Goal: Navigation & Orientation: Find specific page/section

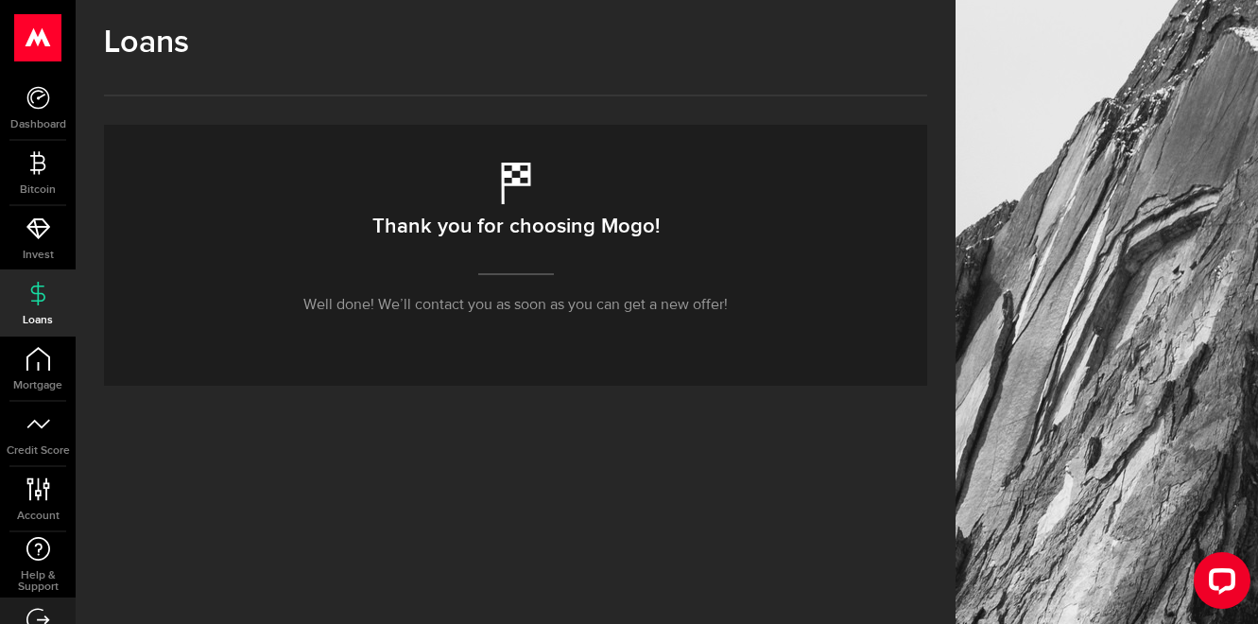
click at [458, 335] on div "Thank you for choosing Mogo! Well done! We’ll contact you as soon as you can ge…" at bounding box center [515, 255] width 823 height 261
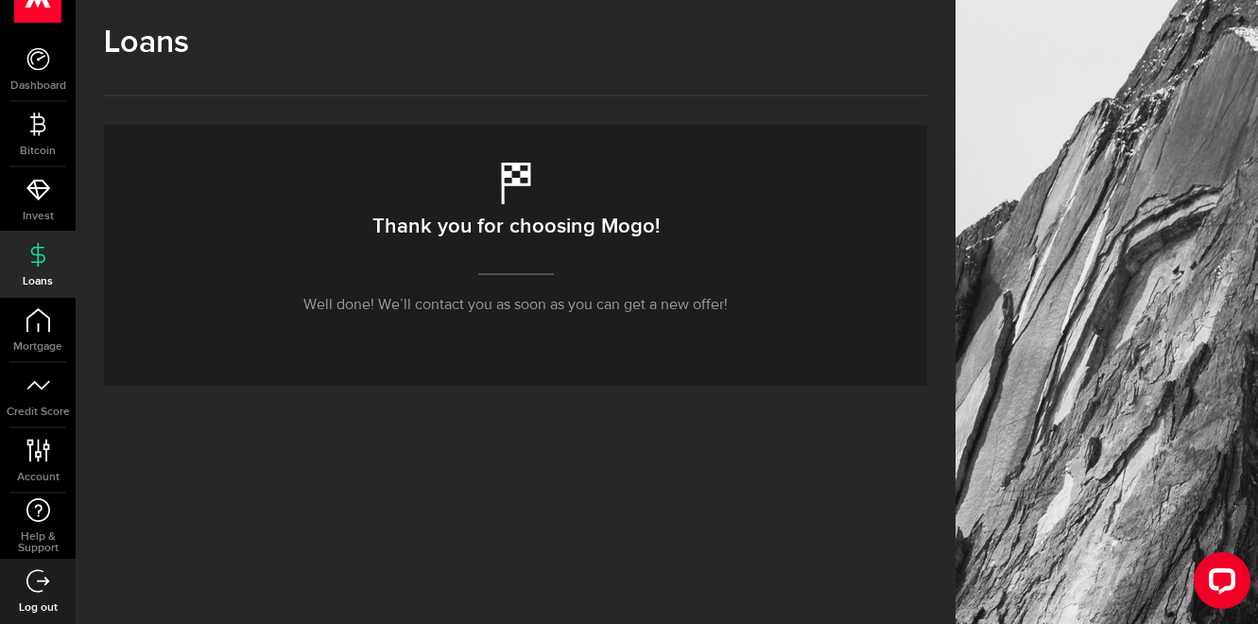
click at [43, 579] on use at bounding box center [38, 580] width 24 height 23
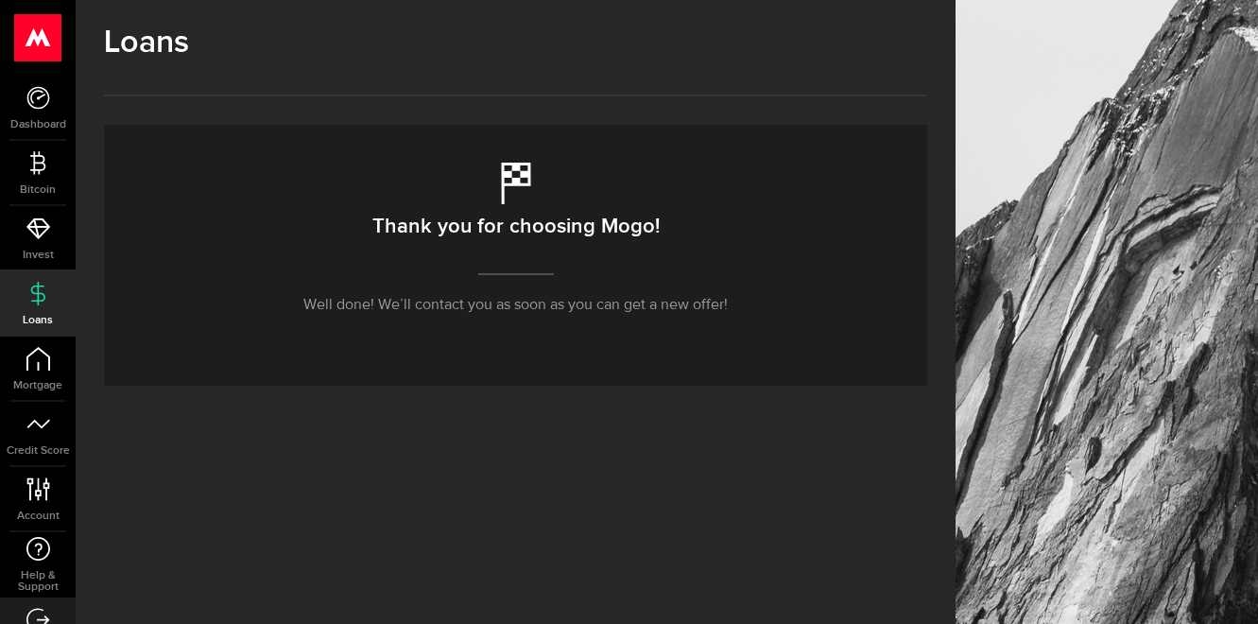
click at [1122, 420] on div at bounding box center [1107, 312] width 302 height 624
click at [44, 381] on span "Mortgage" at bounding box center [38, 385] width 76 height 11
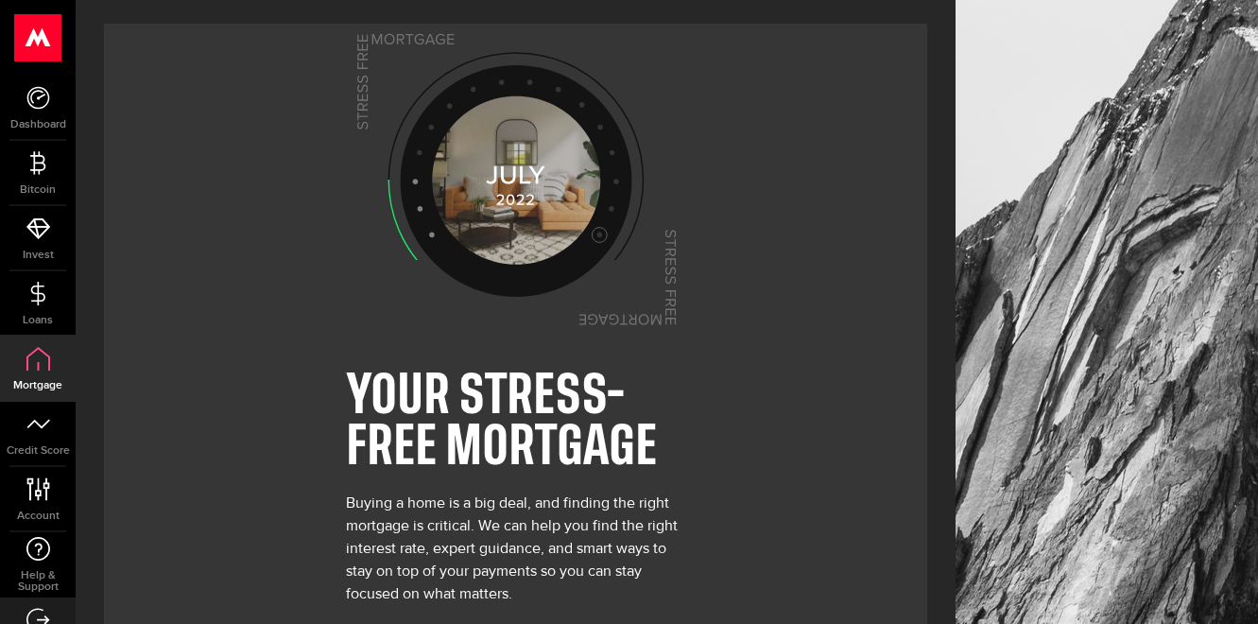
click at [1113, 585] on div at bounding box center [1107, 365] width 302 height 731
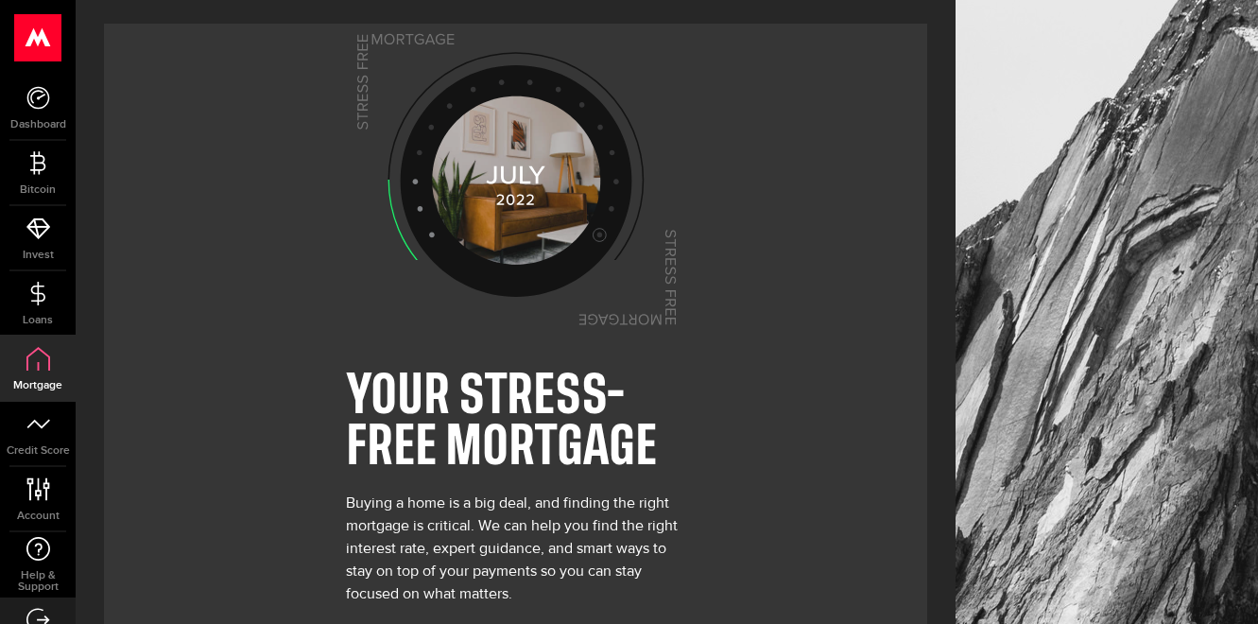
scroll to position [107, 0]
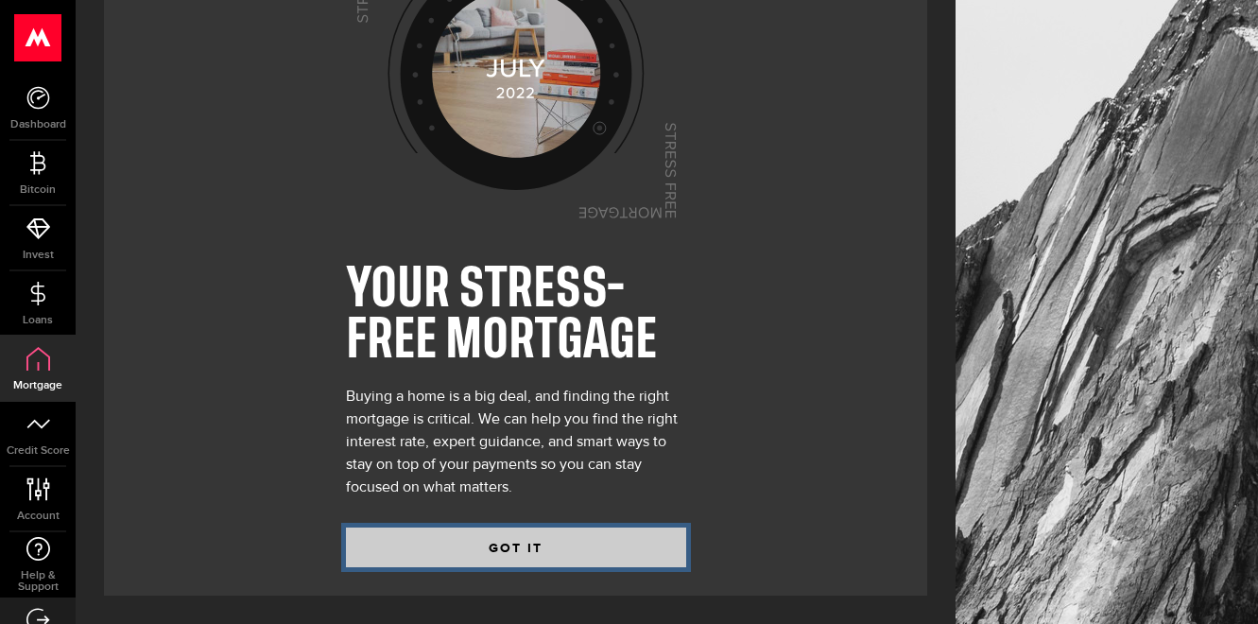
click at [547, 549] on button "GOT IT" at bounding box center [516, 547] width 340 height 40
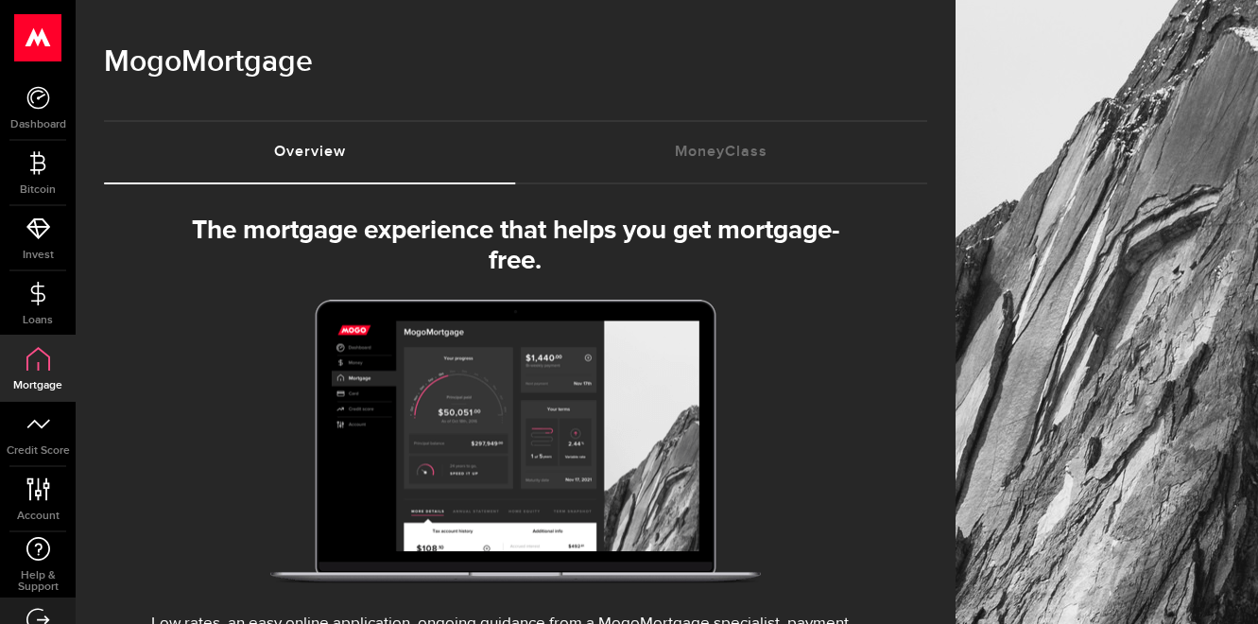
select select "3knYdhfXw4iYoq2m0WGQES"
click at [39, 510] on span "Account" at bounding box center [38, 515] width 76 height 11
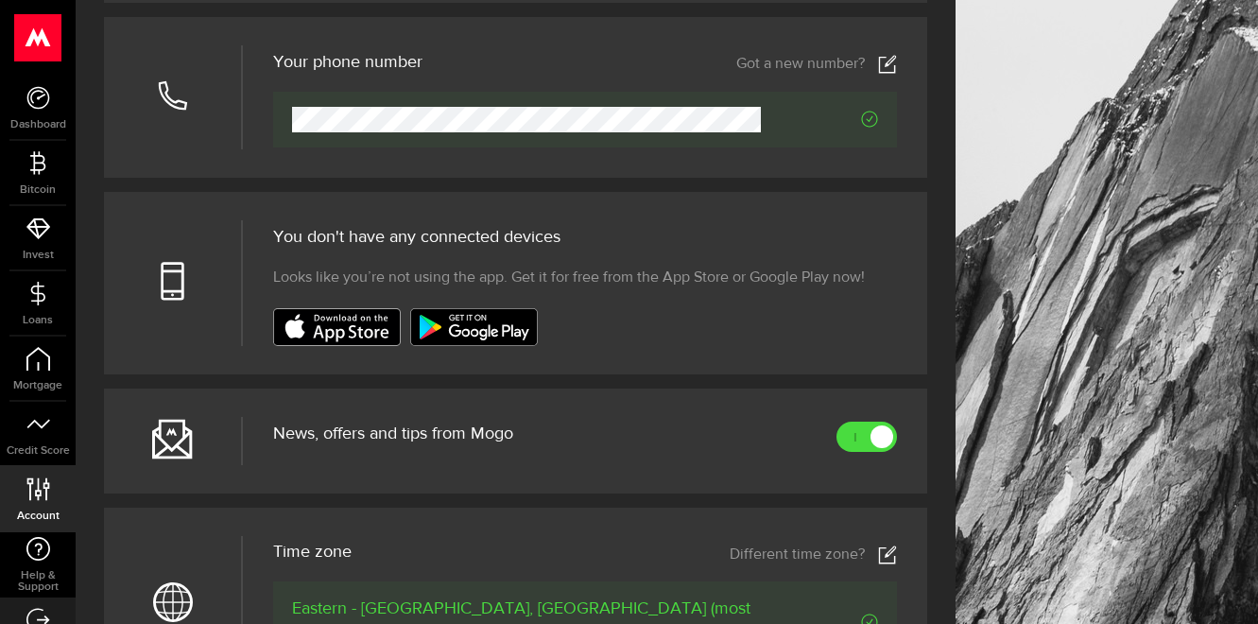
scroll to position [737, 0]
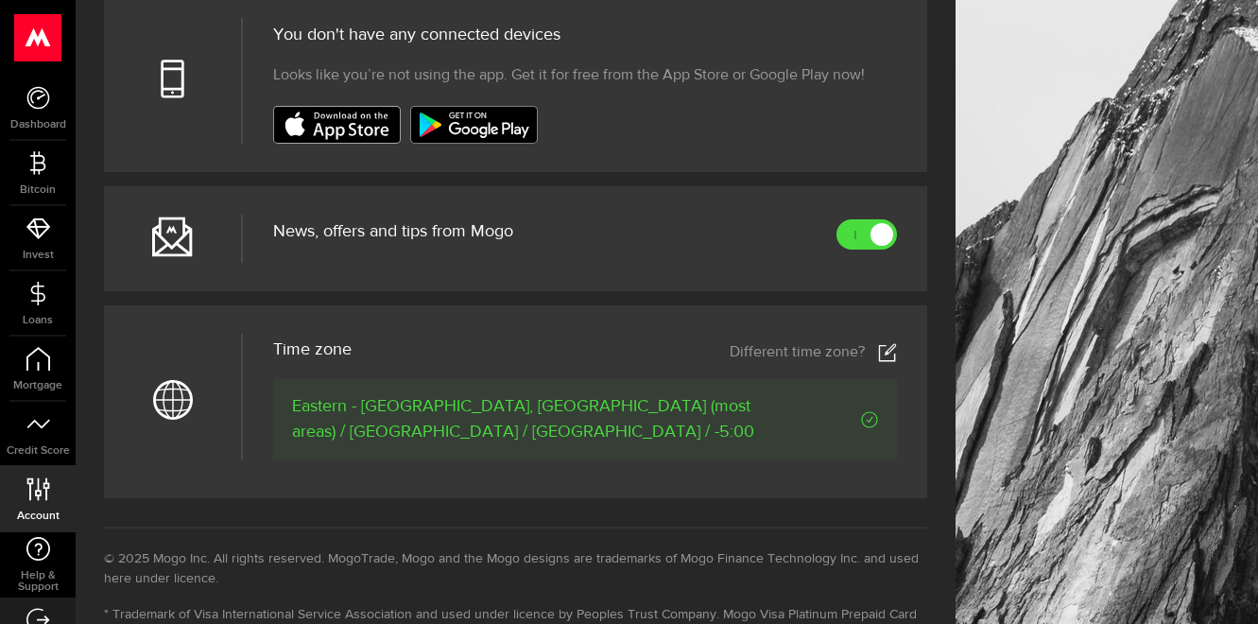
click at [414, 230] on span "News, offers and tips from Mogo" at bounding box center [393, 231] width 240 height 17
click at [169, 249] on icon at bounding box center [172, 236] width 41 height 41
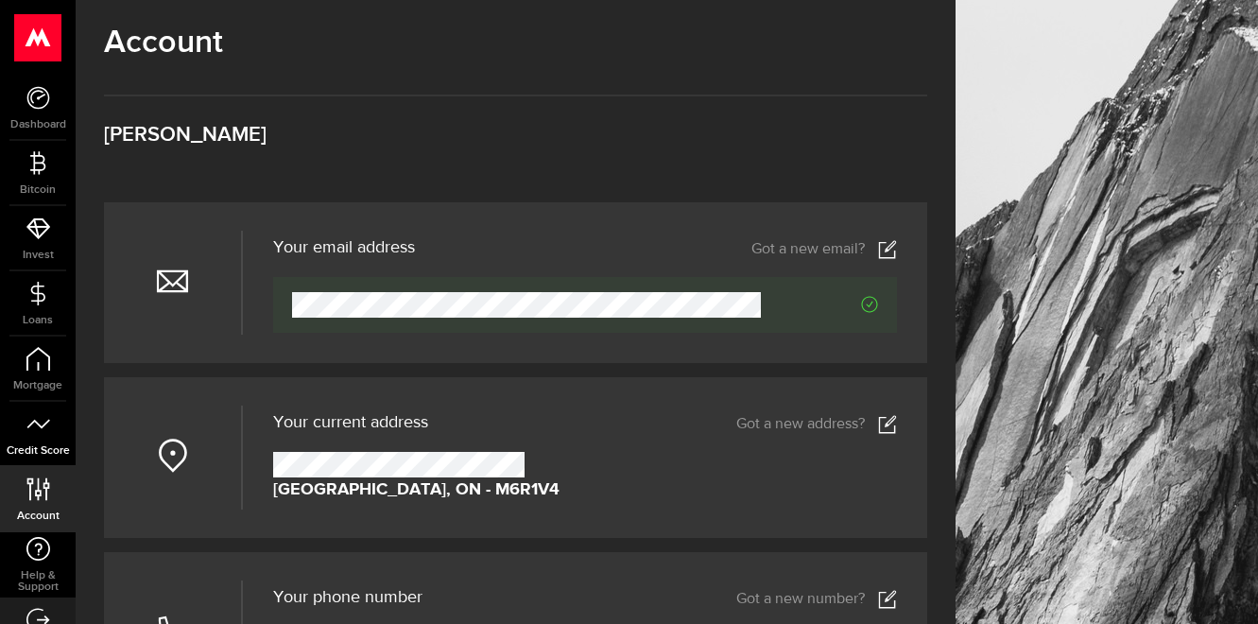
scroll to position [39, 0]
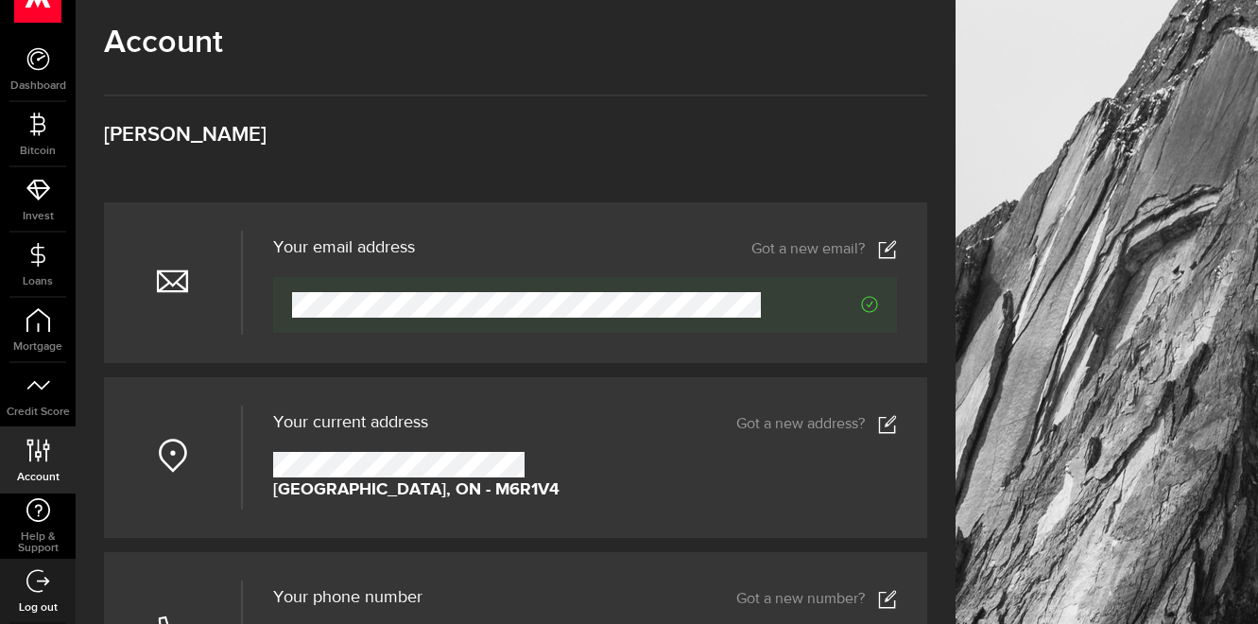
click at [38, 580] on use at bounding box center [38, 580] width 24 height 23
